Goal: Ask a question: Seek information or help from site administrators or community

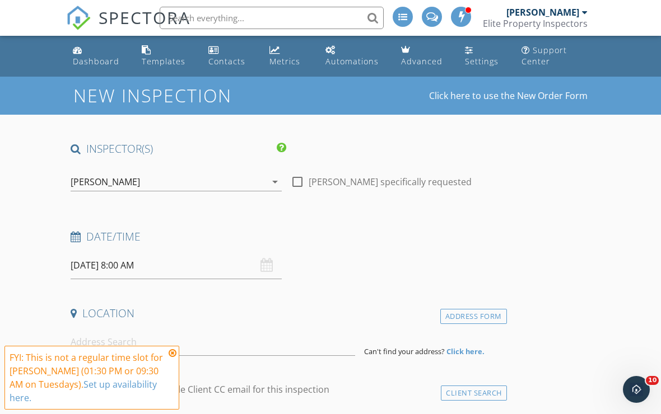
click at [174, 351] on icon at bounding box center [173, 353] width 8 height 9
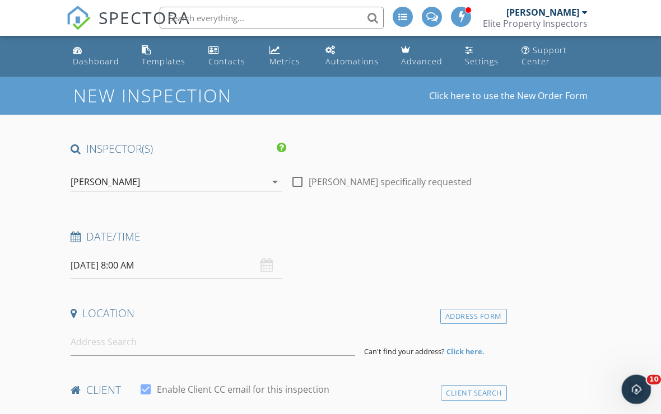
click at [628, 387] on icon "Open Intercom Messenger" at bounding box center [635, 388] width 18 height 18
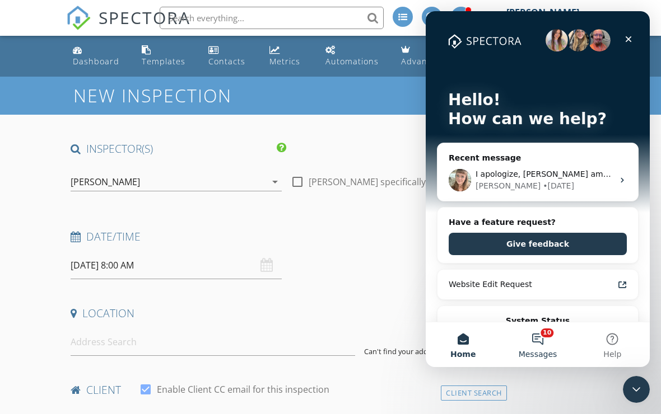
click at [537, 342] on button "10 Messages" at bounding box center [537, 345] width 74 height 45
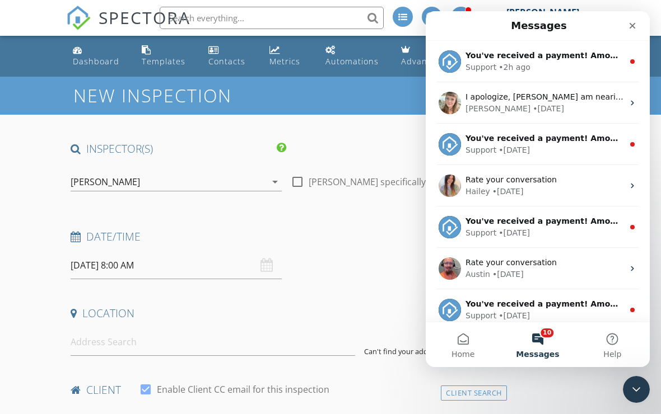
click at [537, 345] on button "10 Messages" at bounding box center [537, 345] width 74 height 45
click at [545, 349] on button "10 Messages" at bounding box center [537, 345] width 74 height 45
click at [544, 338] on button "10 Messages" at bounding box center [537, 345] width 74 height 45
click at [636, 25] on icon "Close" at bounding box center [632, 25] width 9 height 9
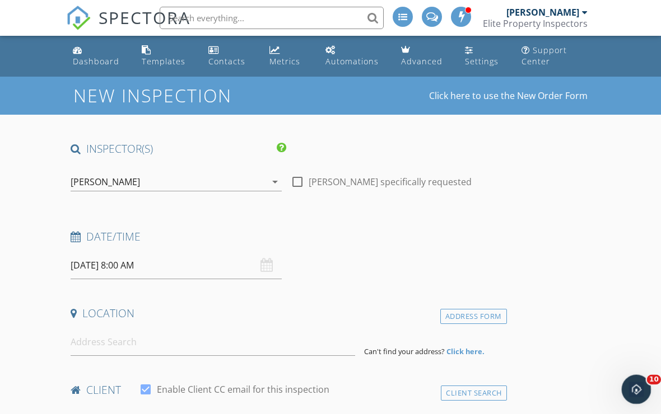
click at [629, 384] on div "Open Intercom Messenger" at bounding box center [634, 388] width 37 height 37
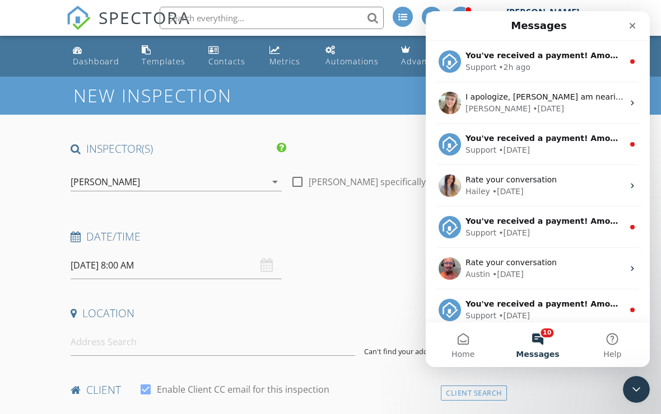
click at [562, 348] on button "10 Messages" at bounding box center [537, 345] width 74 height 45
click at [542, 342] on button "10 Messages" at bounding box center [537, 345] width 74 height 45
click at [547, 351] on span "Messages" at bounding box center [537, 355] width 43 height 8
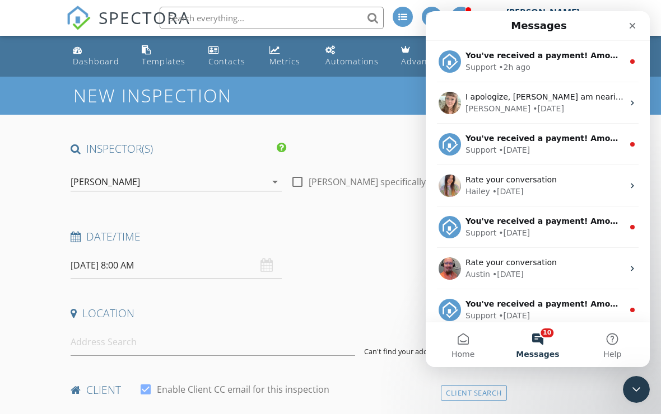
click at [538, 342] on button "10 Messages" at bounding box center [537, 345] width 74 height 45
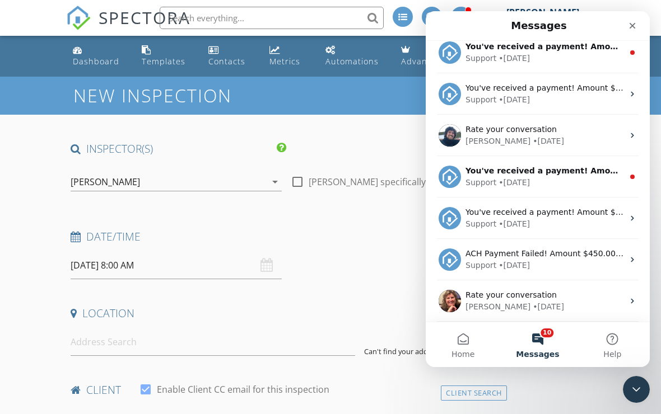
scroll to position [548, 0]
click at [619, 346] on button "Help" at bounding box center [612, 345] width 74 height 45
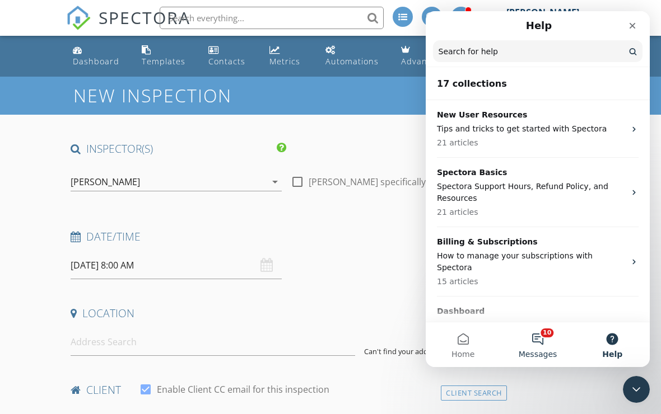
click at [537, 336] on button "10 Messages" at bounding box center [537, 345] width 74 height 45
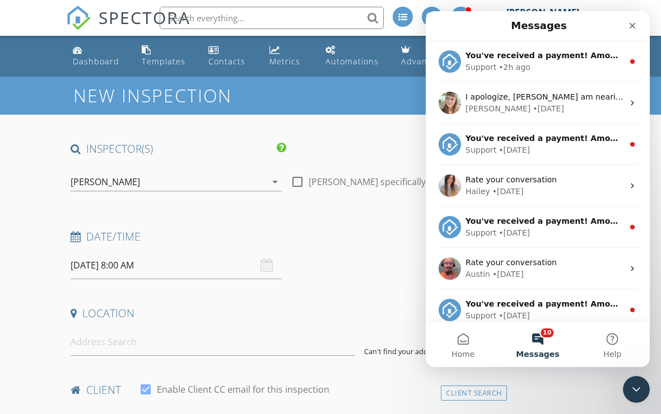
click at [537, 336] on button "10 Messages" at bounding box center [537, 345] width 74 height 45
click at [474, 345] on button "Home" at bounding box center [463, 345] width 74 height 45
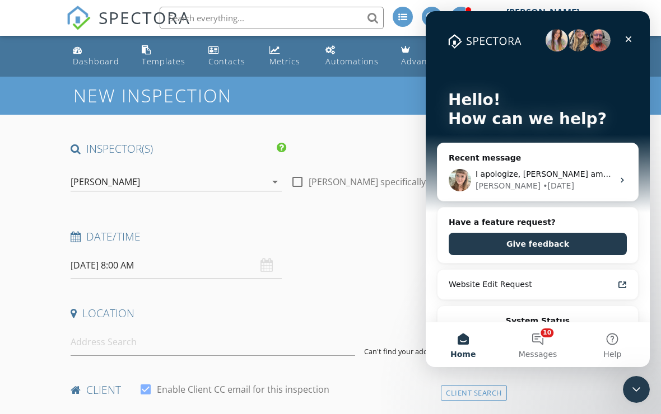
scroll to position [0, 0]
click at [499, 189] on div "[PERSON_NAME]" at bounding box center [507, 186] width 65 height 12
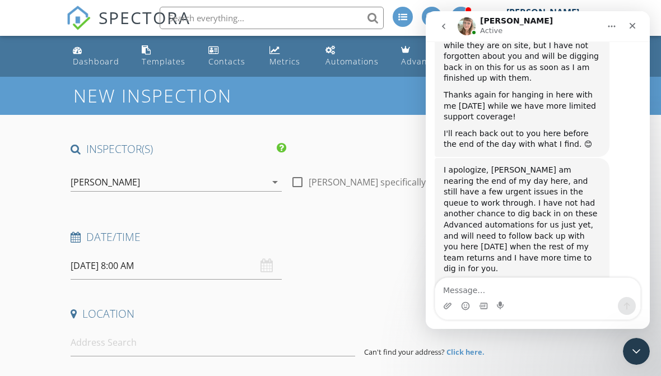
scroll to position [1803, 0]
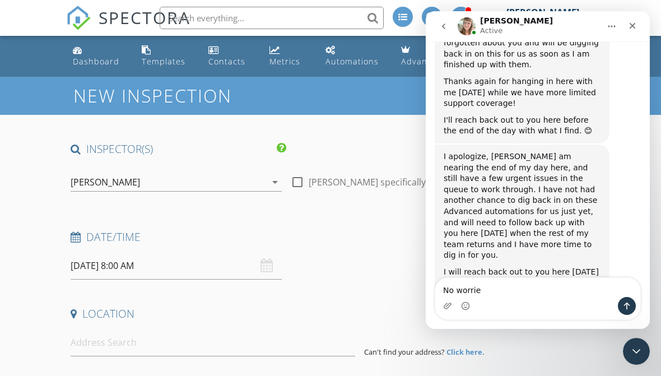
type textarea "No worrie"
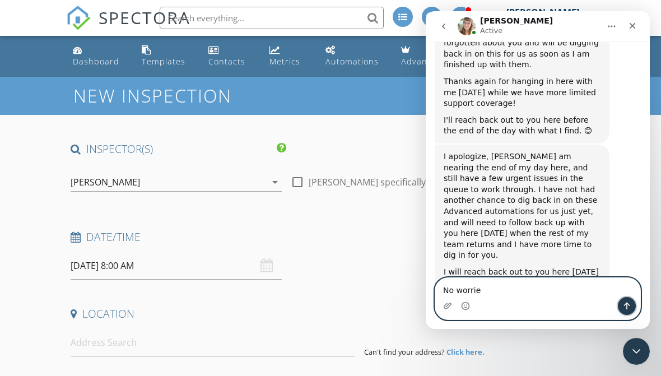
click at [624, 314] on button "Send a message…" at bounding box center [627, 306] width 18 height 18
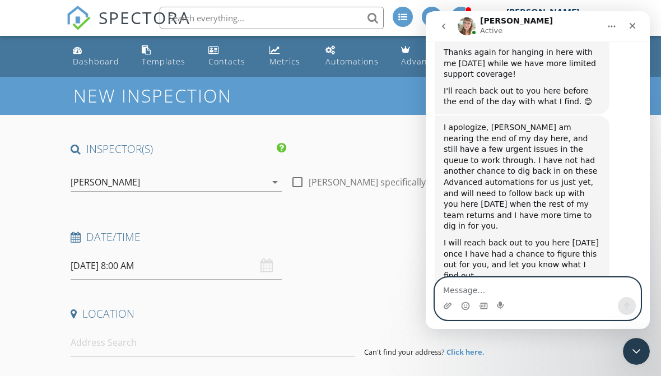
scroll to position [1866, 0]
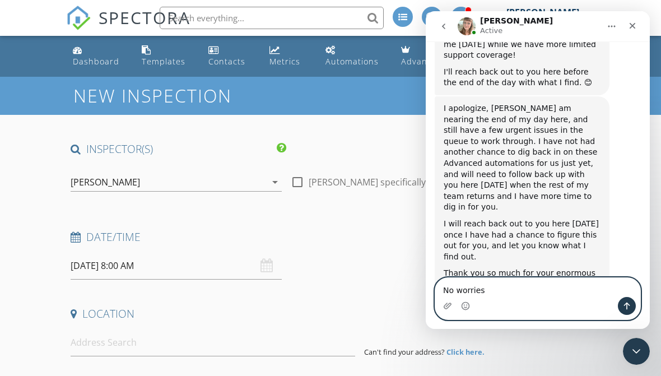
type textarea "No worries"
click at [631, 310] on button "Send a message…" at bounding box center [627, 306] width 18 height 18
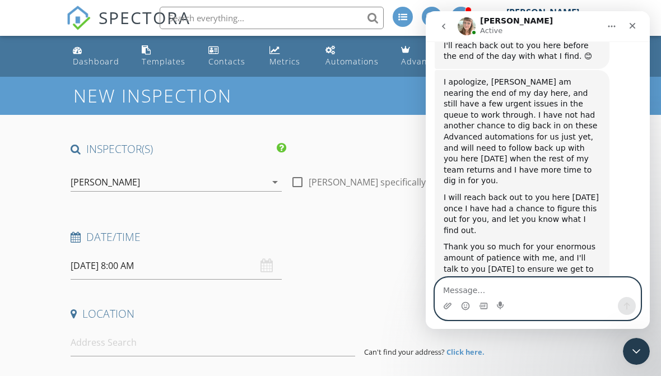
scroll to position [1891, 0]
click at [495, 290] on textarea "Message…" at bounding box center [537, 287] width 205 height 19
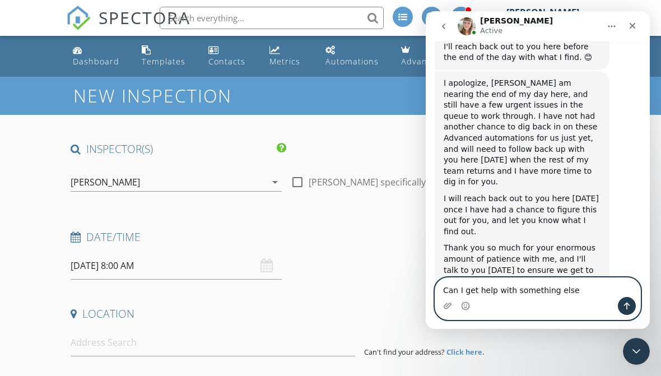
type textarea "Can I get help with something else?"
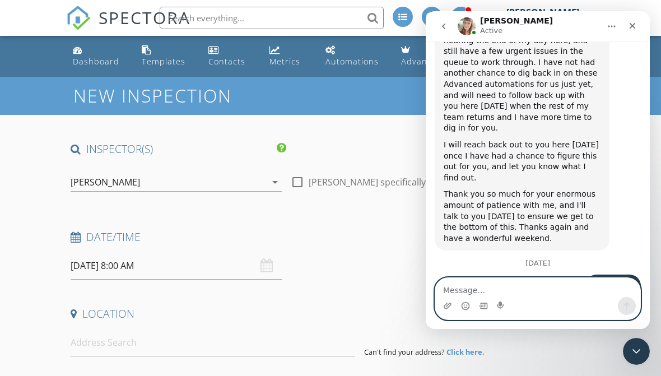
scroll to position [1950, 0]
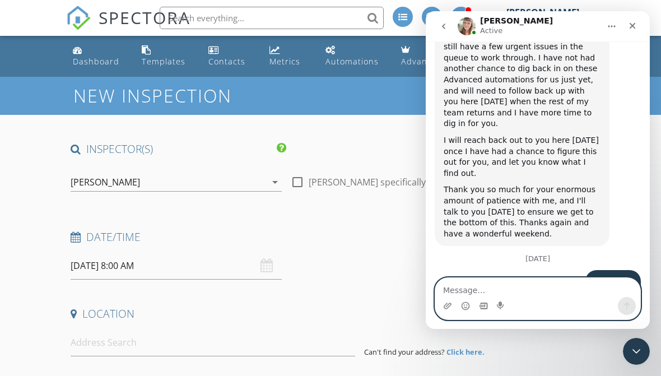
type textarea "T"
type textarea "Ok sooo"
click at [631, 301] on button "Send a message…" at bounding box center [627, 306] width 18 height 18
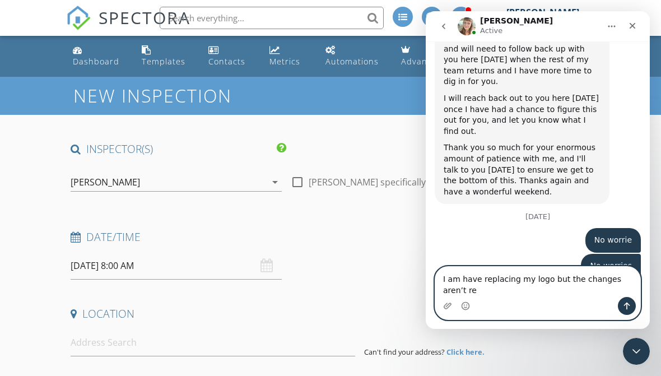
scroll to position [1994, 0]
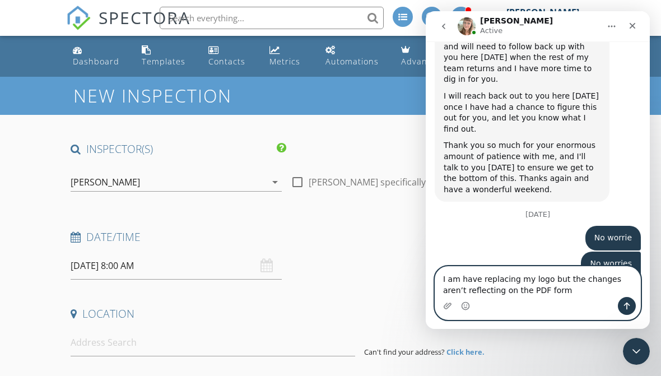
type textarea "I am have replacing my logo but the changes aren’t reflecting on the PDF form"
click at [622, 299] on button "Send a message…" at bounding box center [627, 306] width 18 height 18
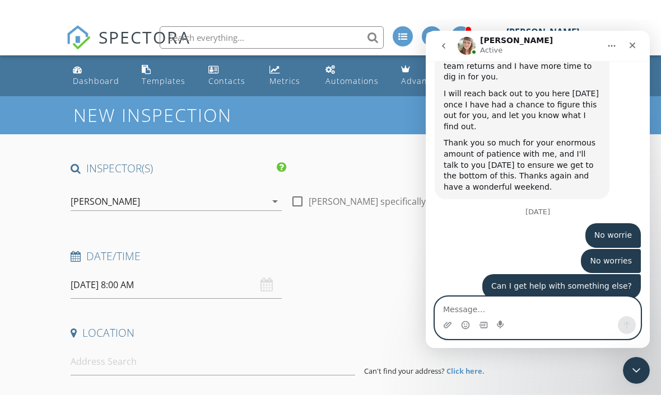
scroll to position [2018, 0]
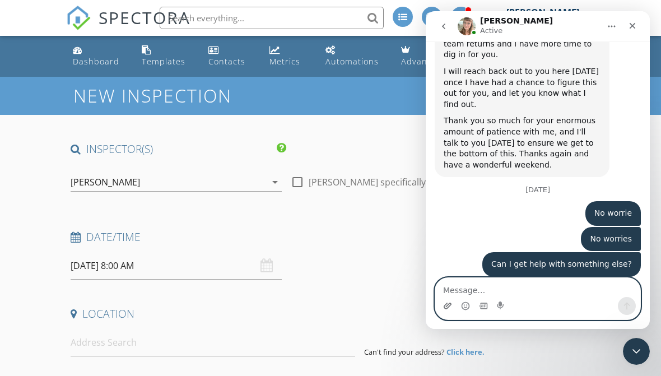
click at [449, 306] on icon "Upload attachment" at bounding box center [448, 305] width 8 height 6
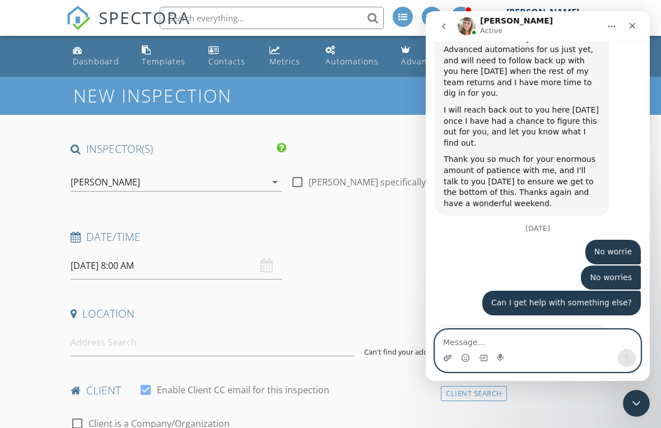
scroll to position [1966, 0]
